Goal: Information Seeking & Learning: Learn about a topic

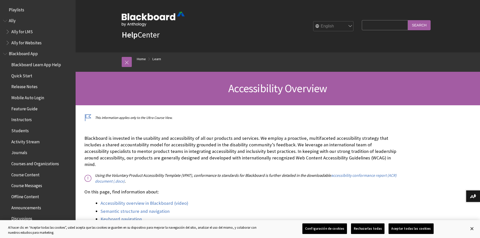
scroll to position [438, 0]
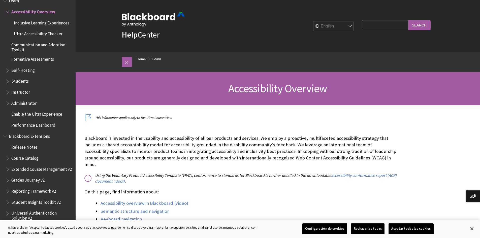
click at [0, 120] on div "All Products Playlists Playlists Ally Ally for LMS Ally for Websites Ally Ally …" at bounding box center [38, 119] width 76 height 238
drag, startPoint x: 0, startPoint y: 120, endPoint x: 7, endPoint y: 118, distance: 7.2
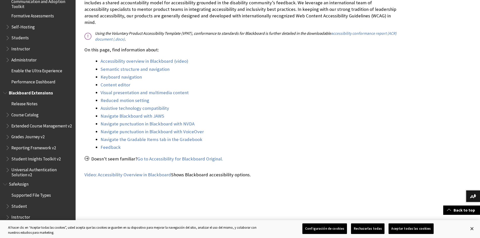
scroll to position [151, 0]
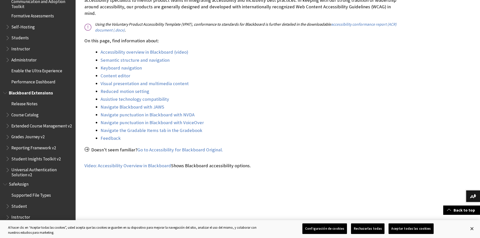
drag, startPoint x: 9, startPoint y: 116, endPoint x: 10, endPoint y: 120, distance: 3.6
click at [10, 119] on ul "Release Notes Course Catalog Extended Course Management v2 Grades Journey v2 Re…" at bounding box center [38, 139] width 70 height 78
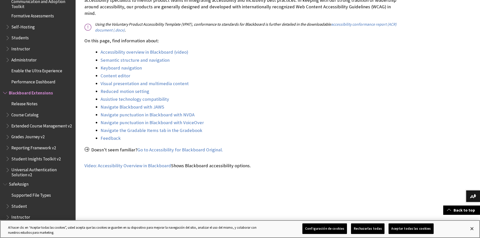
drag, startPoint x: 0, startPoint y: 230, endPoint x: 1, endPoint y: 225, distance: 5.4
click at [0, 230] on div "Al hacer clic en “Aceptar todas las cookies”, usted acepta que las cookies se g…" at bounding box center [132, 228] width 264 height 17
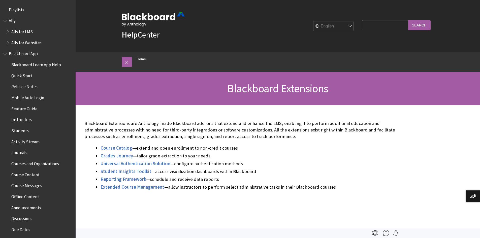
click at [2, 224] on div "All Products Playlists Playlists Ally Ally for LMS Ally for Websites Ally Ally …" at bounding box center [38, 119] width 76 height 238
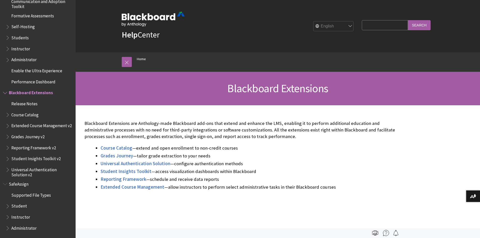
click at [2, 224] on div "All Products Playlists Playlists Ally Ally for LMS Ally for Websites Ally Ally …" at bounding box center [38, 119] width 76 height 238
click at [1, 224] on div "All Products Playlists Playlists Ally Ally for LMS Ally for Websites Ally Ally …" at bounding box center [38, 119] width 76 height 238
click at [0, 222] on div "All Products Playlists Playlists Ally Ally for LMS Ally for Websites Ally Ally …" at bounding box center [38, 119] width 76 height 238
click at [0, 220] on div "All Products Playlists Playlists Ally Ally for LMS Ally for Websites Ally Ally …" at bounding box center [38, 119] width 76 height 238
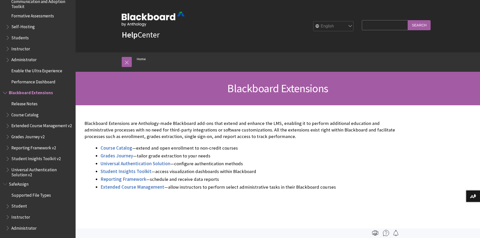
drag, startPoint x: 2, startPoint y: 197, endPoint x: 2, endPoint y: 186, distance: 10.8
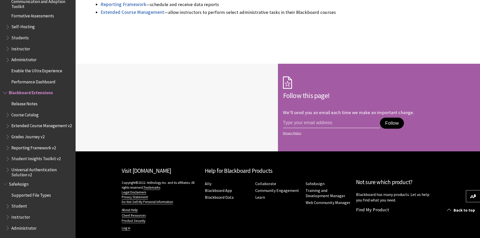
scroll to position [181, 0]
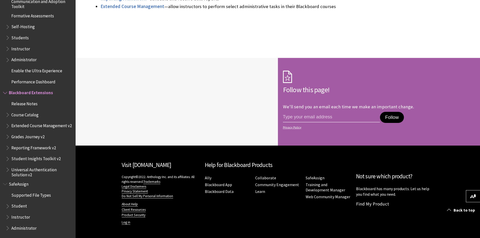
drag, startPoint x: 78, startPoint y: 232, endPoint x: 80, endPoint y: 239, distance: 6.5
drag, startPoint x: 80, startPoint y: 237, endPoint x: 81, endPoint y: 239, distance: 2.8
drag, startPoint x: 81, startPoint y: 239, endPoint x: 82, endPoint y: 236, distance: 3.2
click at [82, 236] on footer "Visit Blackboard.com Copyright©2022. Anthology Inc. and its affiliates. All rig…" at bounding box center [240, 192] width 480 height 93
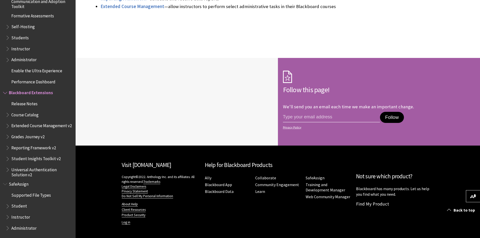
click at [82, 236] on footer "Visit Blackboard.com Copyright©2022. Anthology Inc. and its affiliates. All rig…" at bounding box center [240, 192] width 480 height 93
drag, startPoint x: 82, startPoint y: 236, endPoint x: 82, endPoint y: 226, distance: 10.1
click at [82, 226] on footer "Visit Blackboard.com Copyright©2022. Anthology Inc. and its affiliates. All rig…" at bounding box center [240, 192] width 480 height 93
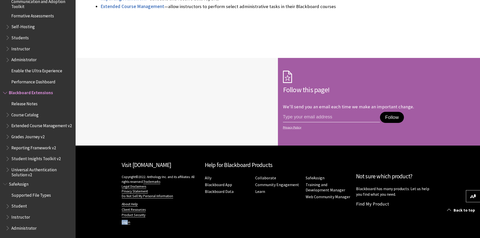
click at [82, 226] on footer "Visit Blackboard.com Copyright©2022. Anthology Inc. and its affiliates. All rig…" at bounding box center [240, 192] width 480 height 93
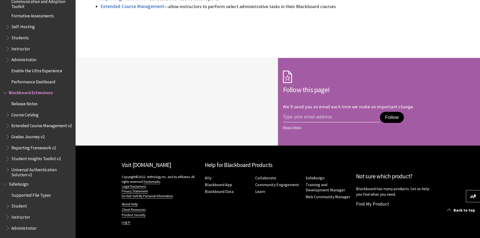
click at [82, 226] on footer "Visit Blackboard.com Copyright©2022. Anthology Inc. and its affiliates. All rig…" at bounding box center [240, 192] width 480 height 93
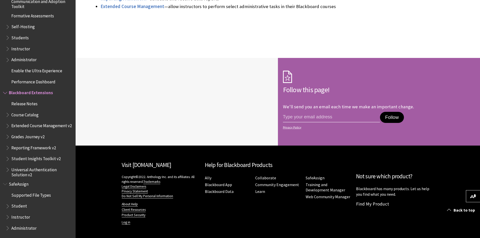
click at [82, 226] on footer "Visit Blackboard.com Copyright©2022. Anthology Inc. and its affiliates. All rig…" at bounding box center [240, 192] width 480 height 93
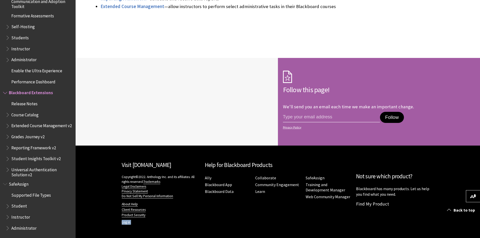
click at [82, 226] on footer "Visit Blackboard.com Copyright©2022. Anthology Inc. and its affiliates. All rig…" at bounding box center [240, 192] width 480 height 93
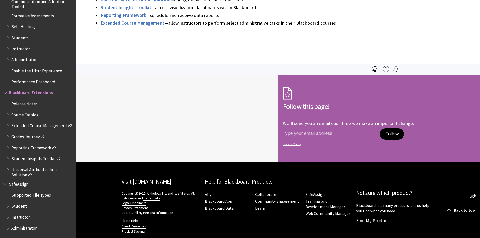
drag, startPoint x: 82, startPoint y: 226, endPoint x: 100, endPoint y: 167, distance: 61.9
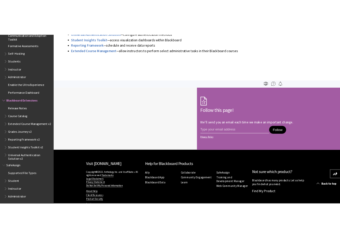
scroll to position [156, 0]
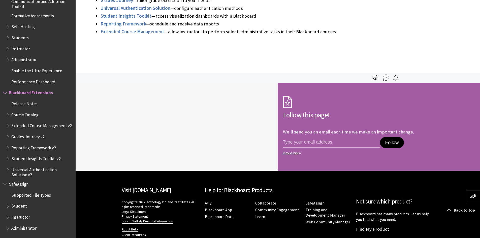
click at [100, 167] on div at bounding box center [177, 127] width 202 height 88
drag, startPoint x: 39, startPoint y: 8, endPoint x: 38, endPoint y: 26, distance: 18.4
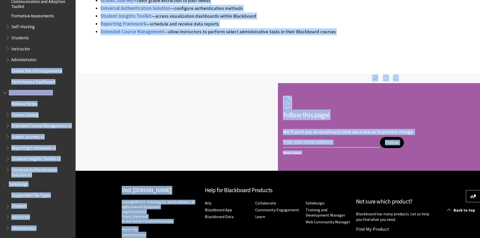
drag, startPoint x: 43, startPoint y: 250, endPoint x: 0, endPoint y: 250, distance: 43.1
click at [0, 238] on html "Skip to main content Help Center English عربية Català Cymraeg Deutsch Español S…" at bounding box center [240, 48] width 480 height 409
click at [0, 232] on div "All Products Playlists Playlists Ally Ally for LMS Ally for Websites Ally Ally …" at bounding box center [38, 119] width 76 height 238
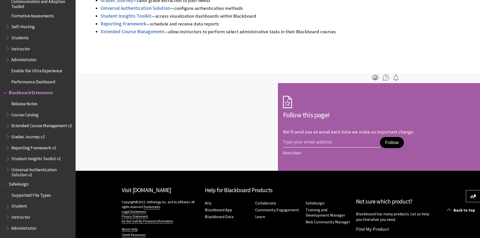
drag, startPoint x: 0, startPoint y: 232, endPoint x: 0, endPoint y: 230, distance: 2.8
click at [0, 230] on div "All Products Playlists Playlists Ally Ally for LMS Ally for Websites Ally Ally …" at bounding box center [38, 119] width 76 height 238
click at [0, 229] on div "All Products Playlists Playlists Ally Ally for LMS Ally for Websites Ally Ally …" at bounding box center [38, 119] width 76 height 238
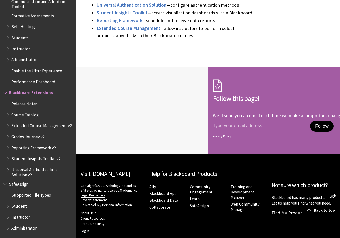
scroll to position [181, 0]
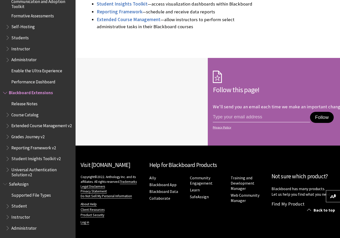
click at [1, 203] on div "All Products Playlists Playlists Ally Ally for LMS Ally for Websites Ally Ally …" at bounding box center [38, 119] width 76 height 238
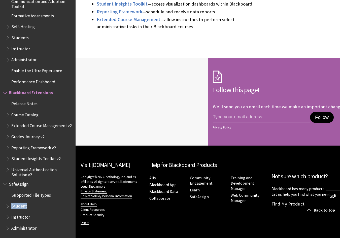
click at [1, 203] on div "All Products Playlists Playlists Ally Ally for LMS Ally for Websites Ally Ally …" at bounding box center [38, 119] width 76 height 238
drag, startPoint x: 1, startPoint y: 203, endPoint x: 2, endPoint y: 207, distance: 4.1
click at [2, 207] on div "All Products Playlists Playlists Ally Ally for LMS Ally for Websites Ally Ally …" at bounding box center [38, 119] width 76 height 238
click at [2, 205] on div "All Products Playlists Playlists Ally Ally for LMS Ally for Websites Ally Ally …" at bounding box center [38, 119] width 76 height 238
drag, startPoint x: 1, startPoint y: 203, endPoint x: 0, endPoint y: 221, distance: 17.9
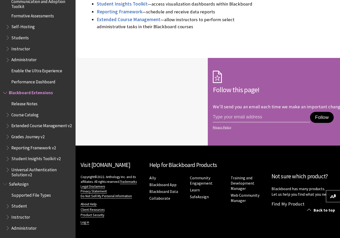
click at [2, 141] on div "All Products Playlists Playlists Ally Ally for LMS Ally for Websites Ally Ally …" at bounding box center [38, 119] width 76 height 238
click at [8, 137] on span "Book outline for Blackboard Extensions" at bounding box center [8, 136] width 5 height 6
click at [7, 137] on span "Book outline for Blackboard Extensions" at bounding box center [8, 136] width 5 height 6
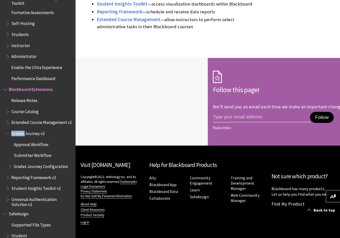
click at [7, 136] on span "Book outline for Blackboard Extensions" at bounding box center [8, 132] width 5 height 6
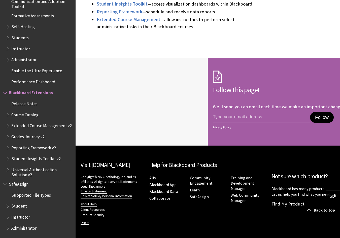
click at [7, 137] on span "Book outline for Blackboard Extensions" at bounding box center [8, 136] width 5 height 6
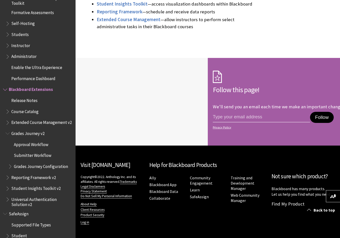
click at [31, 65] on span "Enable the Ultra Experience" at bounding box center [36, 66] width 51 height 7
click at [32, 65] on span "Enable the Ultra Experience" at bounding box center [37, 66] width 53 height 7
click at [38, 61] on ul "Accessibility Overview Communication and Adoption Toolkit Formative Assessments…" at bounding box center [38, 33] width 70 height 100
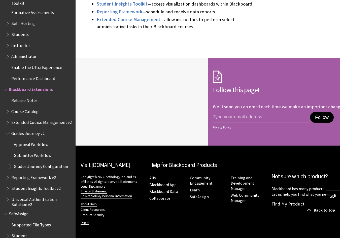
drag, startPoint x: 38, startPoint y: 61, endPoint x: 34, endPoint y: 60, distance: 4.3
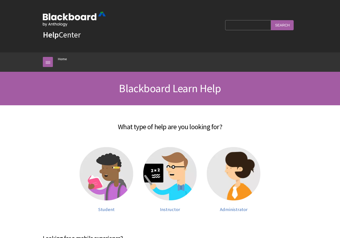
click at [34, 60] on div "Breadcrumb Home Playlists Ally Ally for LMS Ally for Websites Blackboard App Bl…" at bounding box center [170, 61] width 340 height 19
click at [35, 60] on div "Breadcrumb Home Playlists Ally Ally for LMS Ally for Websites Blackboard App Bl…" at bounding box center [170, 61] width 340 height 19
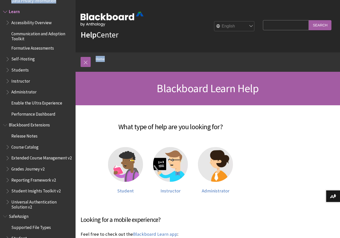
scroll to position [402, 0]
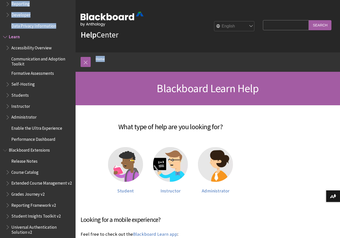
click at [35, 57] on span "Communication and Adoption Toolkit" at bounding box center [41, 61] width 61 height 12
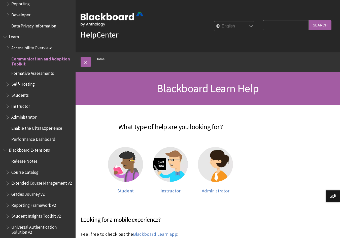
drag, startPoint x: 35, startPoint y: 57, endPoint x: 34, endPoint y: 54, distance: 3.0
click at [34, 55] on span "Communication and Adoption Toolkit" at bounding box center [41, 61] width 61 height 12
